Goal: Information Seeking & Learning: Learn about a topic

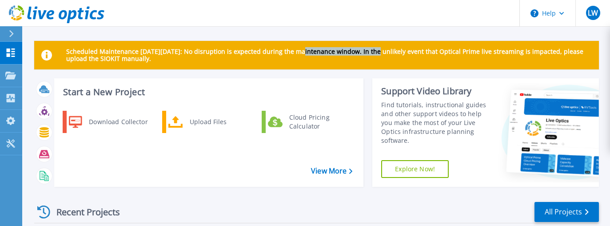
drag, startPoint x: 301, startPoint y: 48, endPoint x: 375, endPoint y: 55, distance: 74.0
click at [375, 55] on p "Scheduled Maintenance on Monday 22nd September: No disruption is expected durin…" at bounding box center [328, 55] width 525 height 14
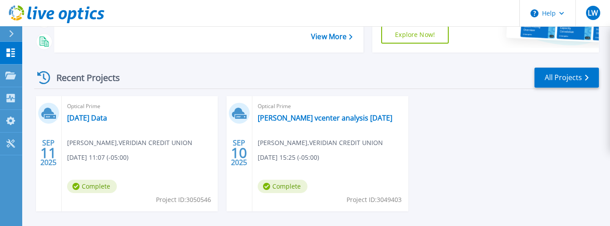
scroll to position [135, 0]
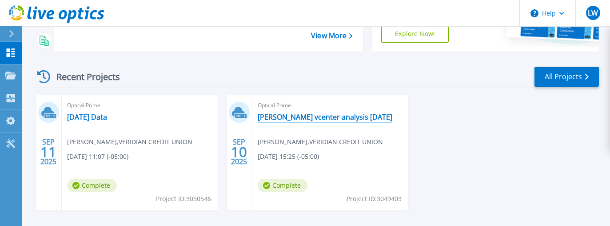
click at [308, 119] on link "[PERSON_NAME] vcenter analysis [DATE]" at bounding box center [325, 116] width 135 height 9
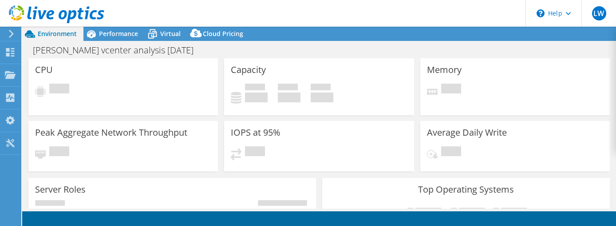
select select "USD"
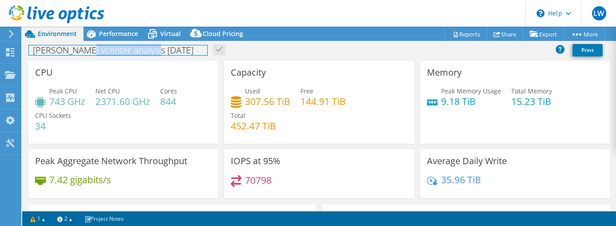
drag, startPoint x: 82, startPoint y: 49, endPoint x: 191, endPoint y: 57, distance: 109.5
click at [191, 57] on div "[PERSON_NAME] vcenter analysis [DATE] Print" at bounding box center [319, 50] width 594 height 16
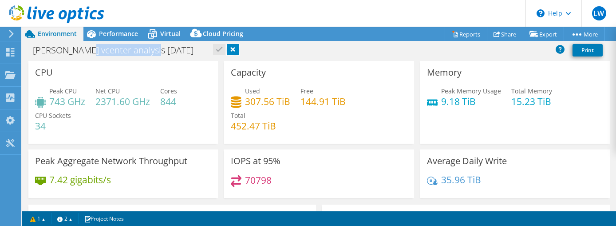
click at [227, 55] on link at bounding box center [233, 49] width 12 height 11
click at [276, 55] on div "[PERSON_NAME] vcenter analysis [DATE] Print" at bounding box center [319, 50] width 594 height 16
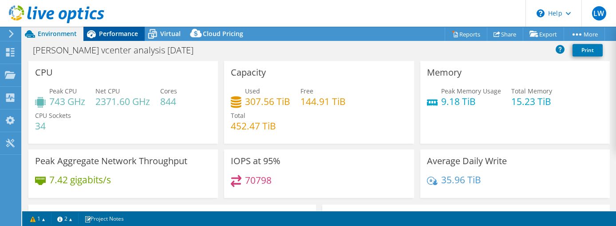
click at [107, 32] on span "Performance" at bounding box center [118, 33] width 39 height 8
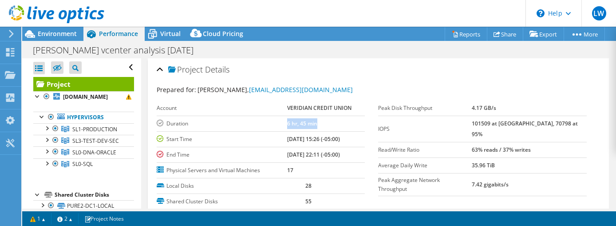
drag, startPoint x: 280, startPoint y: 125, endPoint x: 333, endPoint y: 127, distance: 52.9
click at [333, 127] on tr "Duration 6 hr, 45 min" at bounding box center [261, 123] width 209 height 16
click at [333, 127] on td "6 hr, 45 min" at bounding box center [326, 123] width 78 height 16
drag, startPoint x: 268, startPoint y: 139, endPoint x: 371, endPoint y: 146, distance: 103.2
click at [371, 146] on div "Account VERIDIAN CREDIT UNION Duration 6 hr, 45 min Start Time [DATE] 15:26 (-0…" at bounding box center [268, 139] width 222 height 78
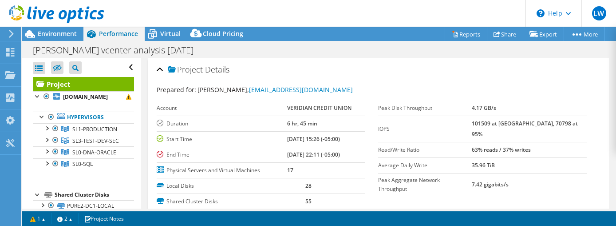
click at [371, 146] on div "Account VERIDIAN CREDIT UNION Duration 6 hr, 45 min Start Time [DATE] 15:26 (-0…" at bounding box center [268, 139] width 222 height 78
drag, startPoint x: 312, startPoint y: 151, endPoint x: 334, endPoint y: 154, distance: 21.9
click at [334, 154] on b "[DATE] 22:11 (-05:00)" at bounding box center [313, 155] width 53 height 8
drag, startPoint x: 351, startPoint y: 158, endPoint x: 290, endPoint y: 153, distance: 61.5
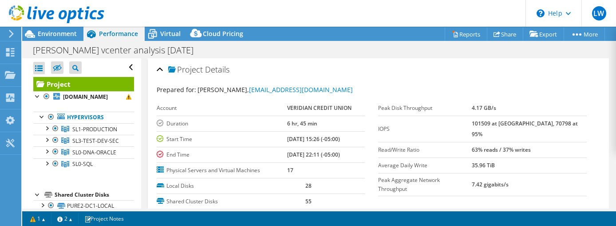
click at [290, 153] on td "[DATE] 22:11 (-05:00)" at bounding box center [326, 155] width 78 height 16
click at [290, 153] on b "[DATE] 22:11 (-05:00)" at bounding box center [313, 155] width 53 height 8
drag, startPoint x: 299, startPoint y: 152, endPoint x: 315, endPoint y: 152, distance: 15.5
click at [315, 152] on tr "End Time [DATE] 22:11 (-05:00)" at bounding box center [261, 155] width 209 height 16
click at [315, 152] on b "[DATE] 22:11 (-05:00)" at bounding box center [313, 155] width 53 height 8
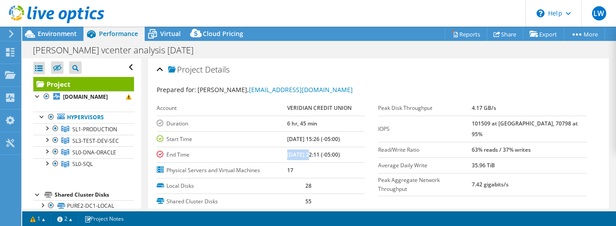
drag, startPoint x: 278, startPoint y: 153, endPoint x: 307, endPoint y: 153, distance: 28.4
click at [307, 153] on tr "End Time [DATE] 22:11 (-05:00)" at bounding box center [261, 155] width 209 height 16
drag, startPoint x: 307, startPoint y: 153, endPoint x: 321, endPoint y: 156, distance: 14.1
click at [321, 156] on b "[DATE] 22:11 (-05:00)" at bounding box center [313, 155] width 53 height 8
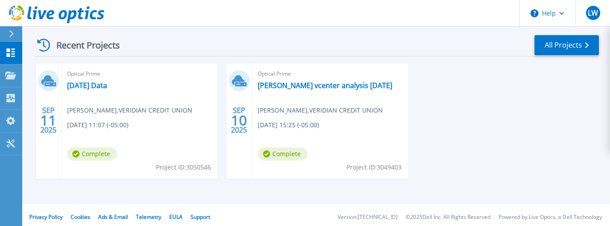
scroll to position [171, 0]
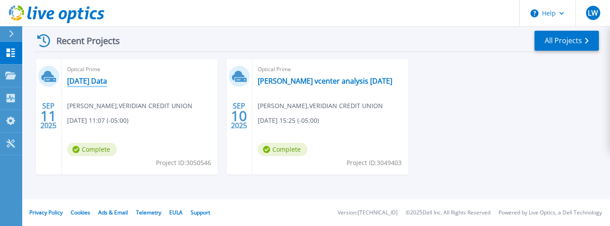
click at [93, 84] on link "[DATE] Data" at bounding box center [87, 80] width 40 height 9
click at [87, 84] on link "[DATE] Data" at bounding box center [87, 80] width 40 height 9
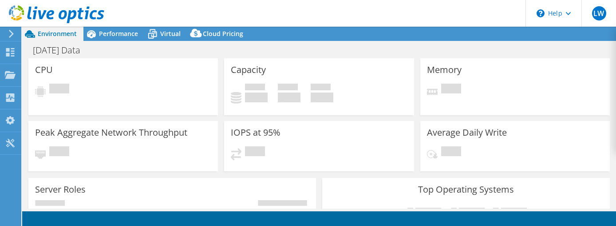
select select "USD"
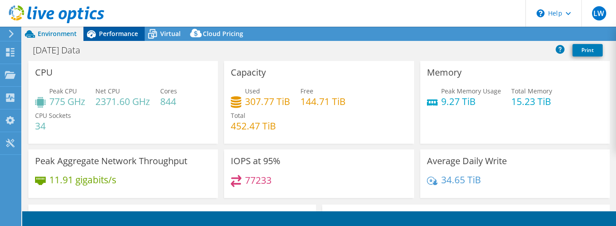
drag, startPoint x: 117, startPoint y: 42, endPoint x: 112, endPoint y: 29, distance: 13.8
click at [112, 29] on span "Performance" at bounding box center [118, 33] width 39 height 8
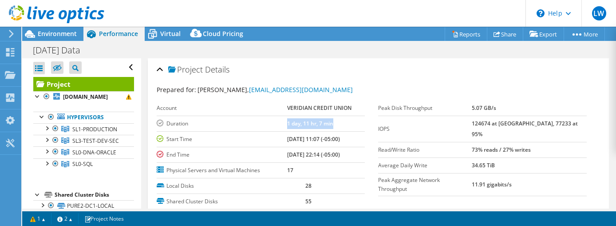
drag, startPoint x: 278, startPoint y: 121, endPoint x: 345, endPoint y: 126, distance: 67.2
click at [345, 126] on tr "Duration 1 day, 11 hr, 7 min" at bounding box center [261, 123] width 209 height 16
click at [345, 126] on td "1 day, 11 hr, 7 min" at bounding box center [326, 123] width 78 height 16
click at [55, 30] on span "Environment" at bounding box center [57, 33] width 39 height 8
